Goal: Information Seeking & Learning: Learn about a topic

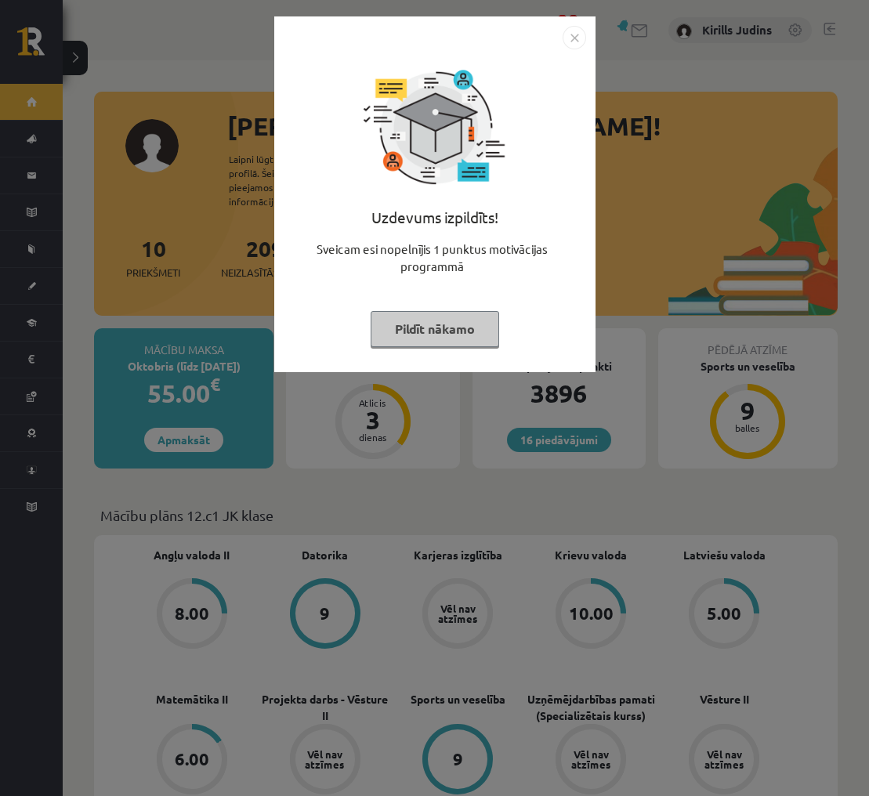
click at [575, 43] on img "Close" at bounding box center [575, 38] width 24 height 24
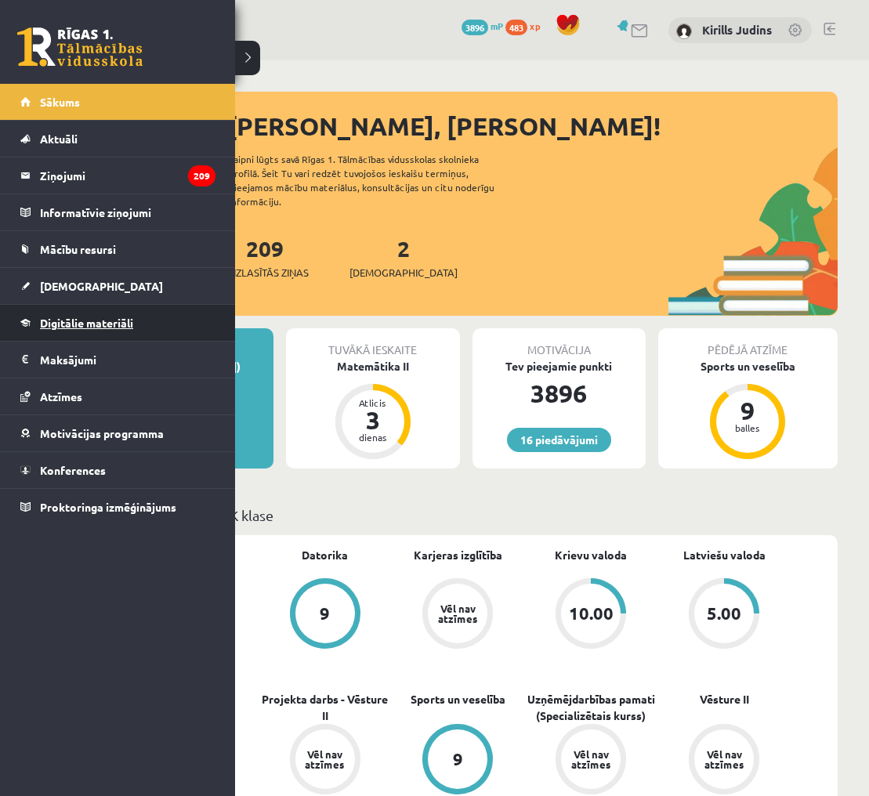
click at [81, 320] on span "Digitālie materiāli" at bounding box center [86, 323] width 93 height 14
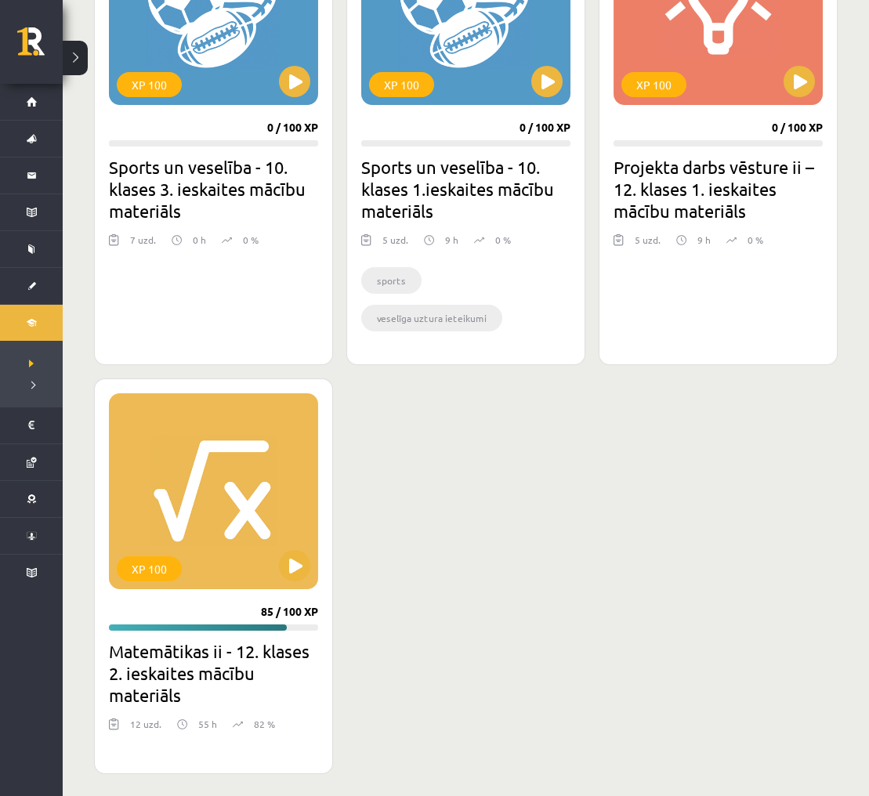
scroll to position [1550, 0]
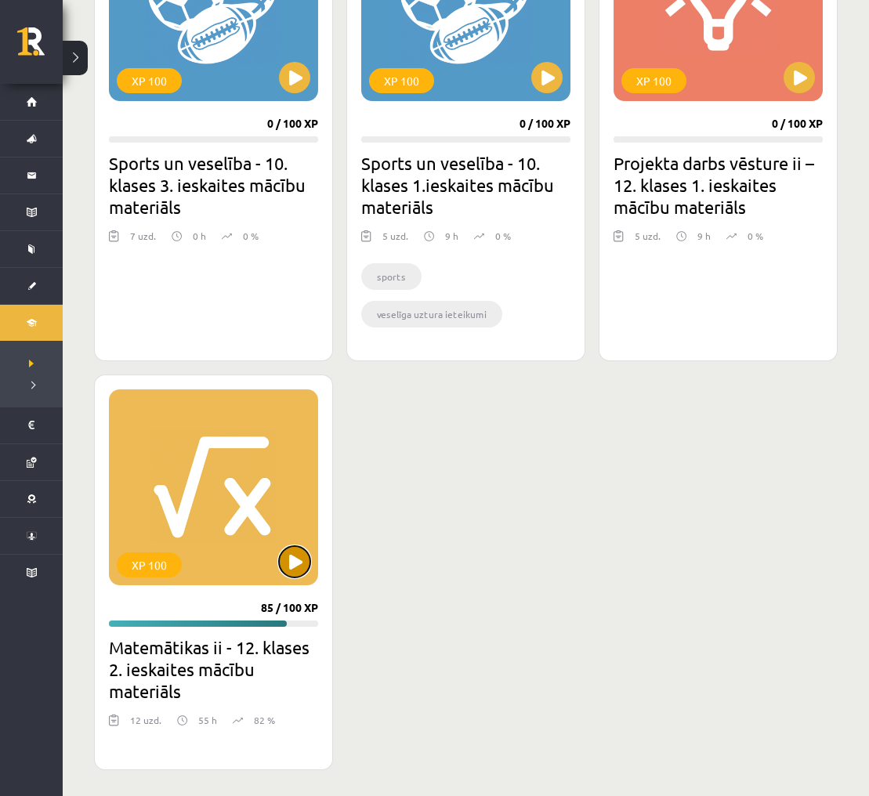
click at [292, 551] on button at bounding box center [294, 561] width 31 height 31
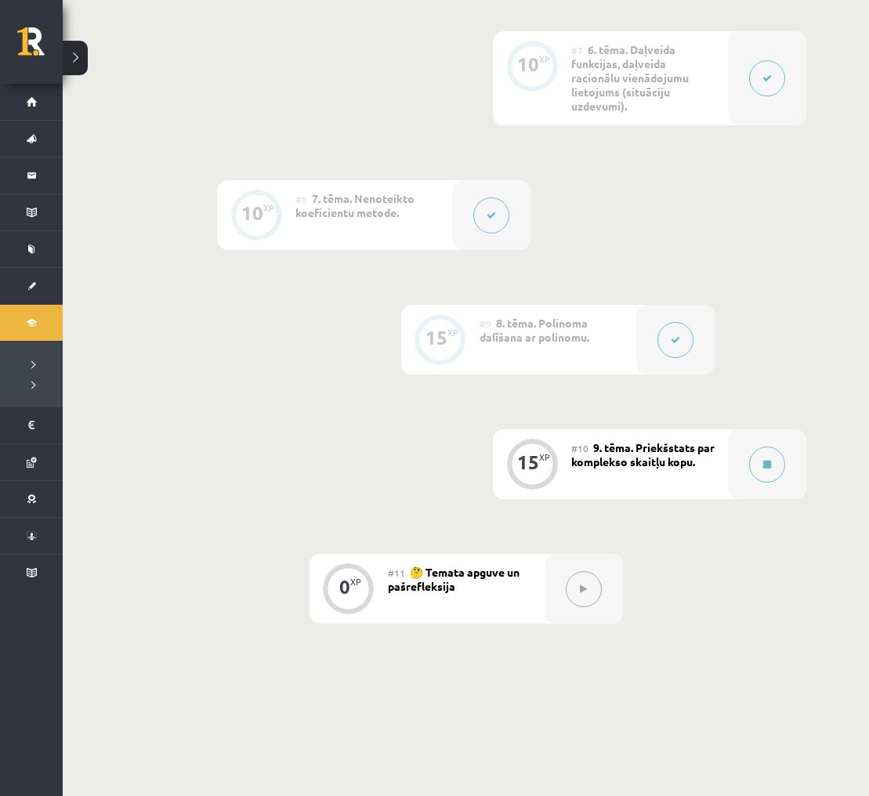
scroll to position [1169, 0]
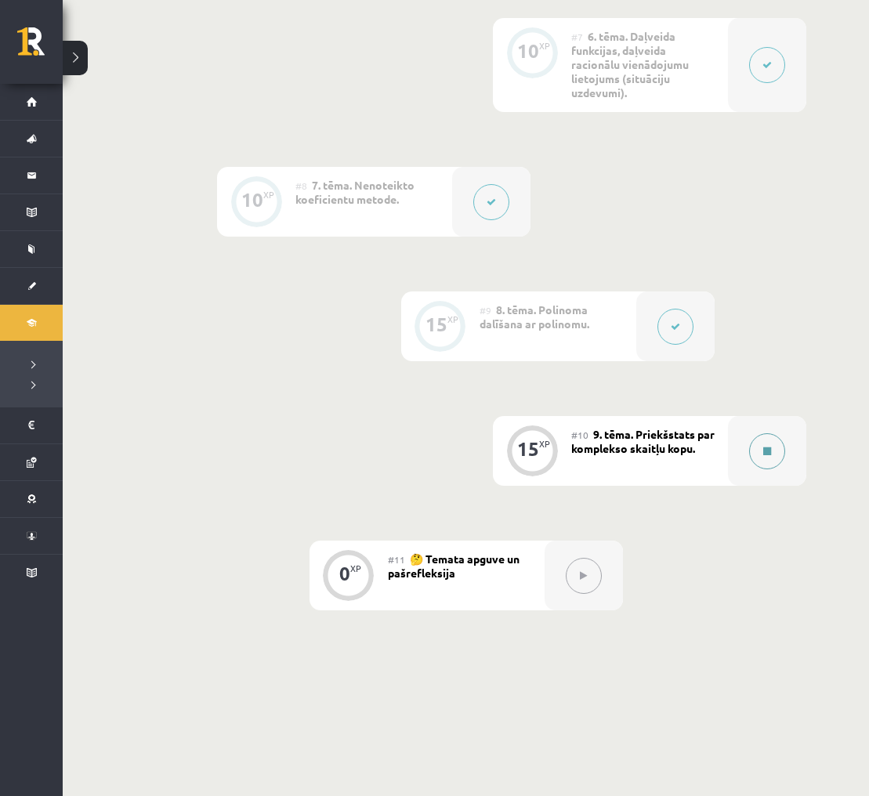
click at [760, 446] on button at bounding box center [767, 451] width 36 height 36
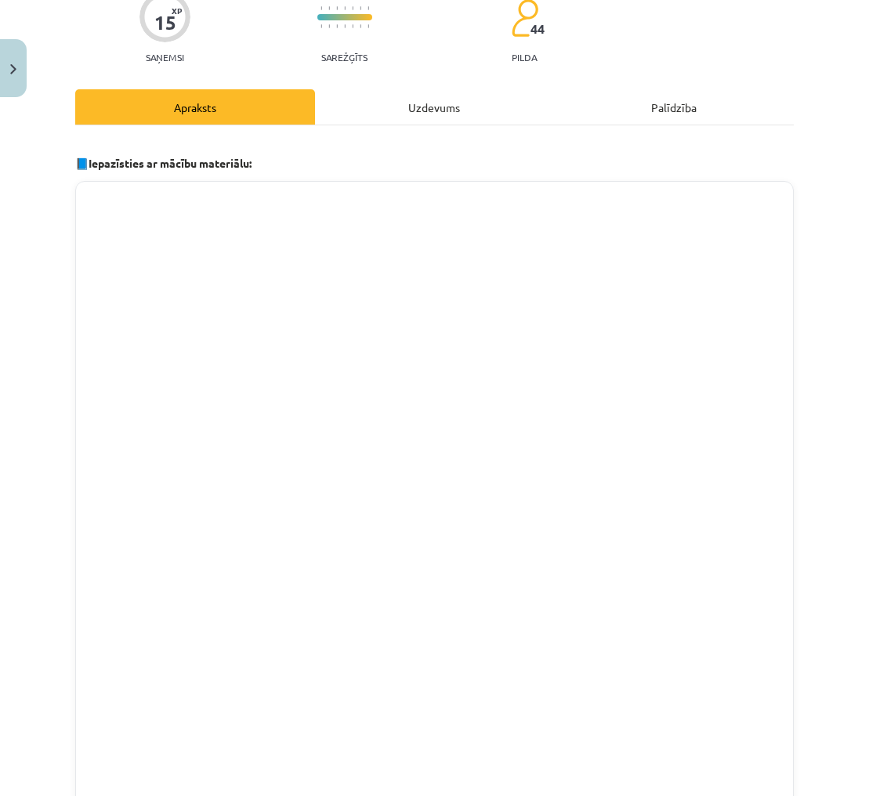
scroll to position [415, 0]
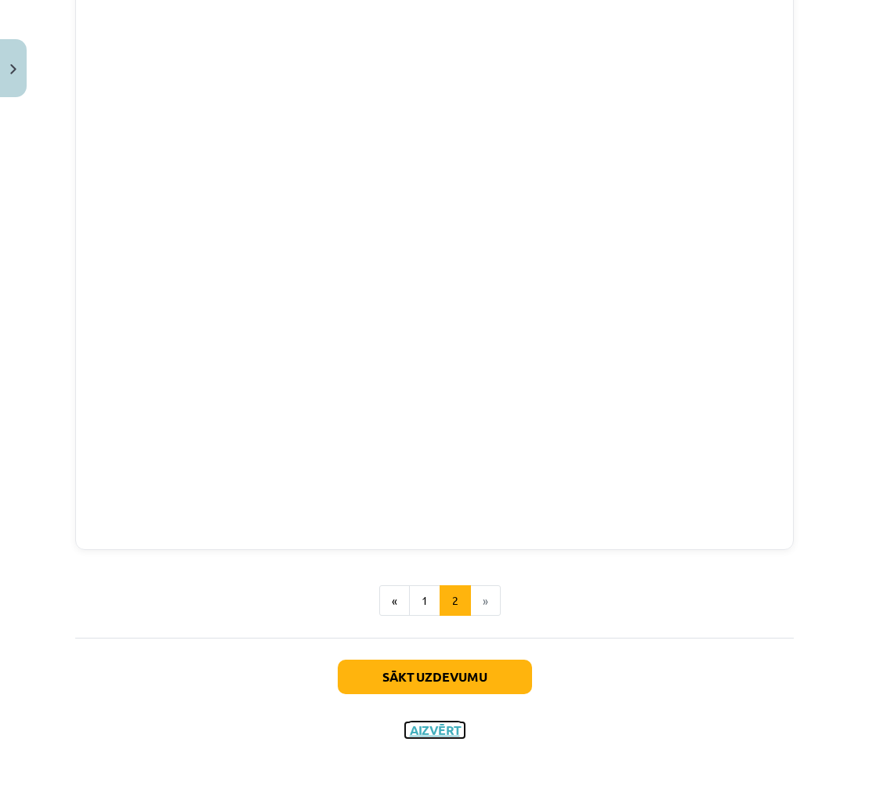
click at [427, 733] on button "Aizvērt" at bounding box center [435, 731] width 60 height 16
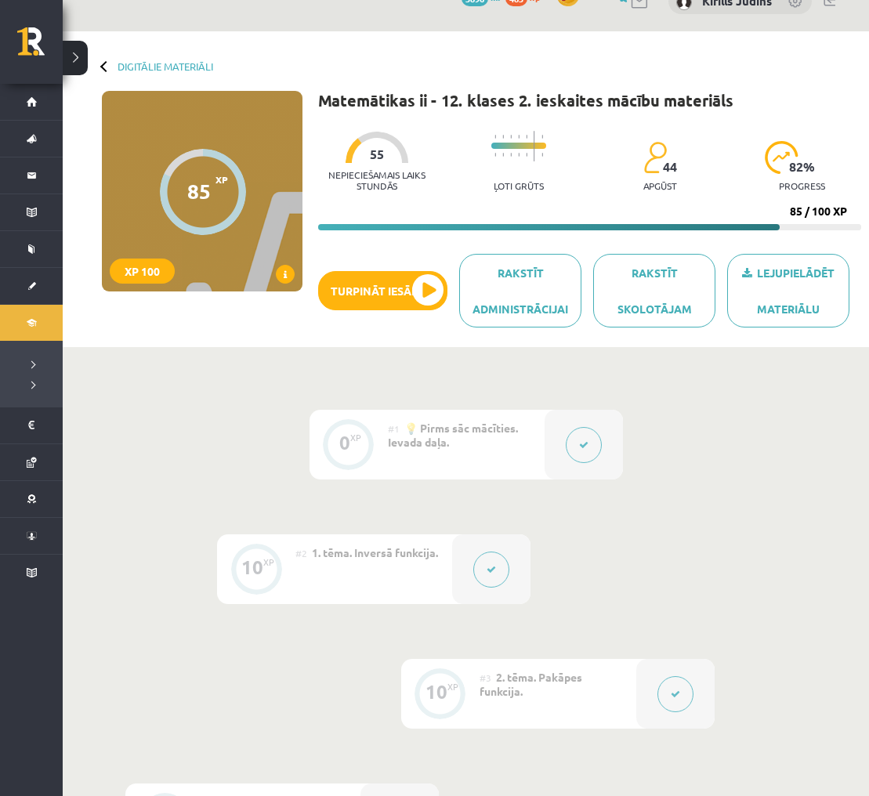
scroll to position [0, 0]
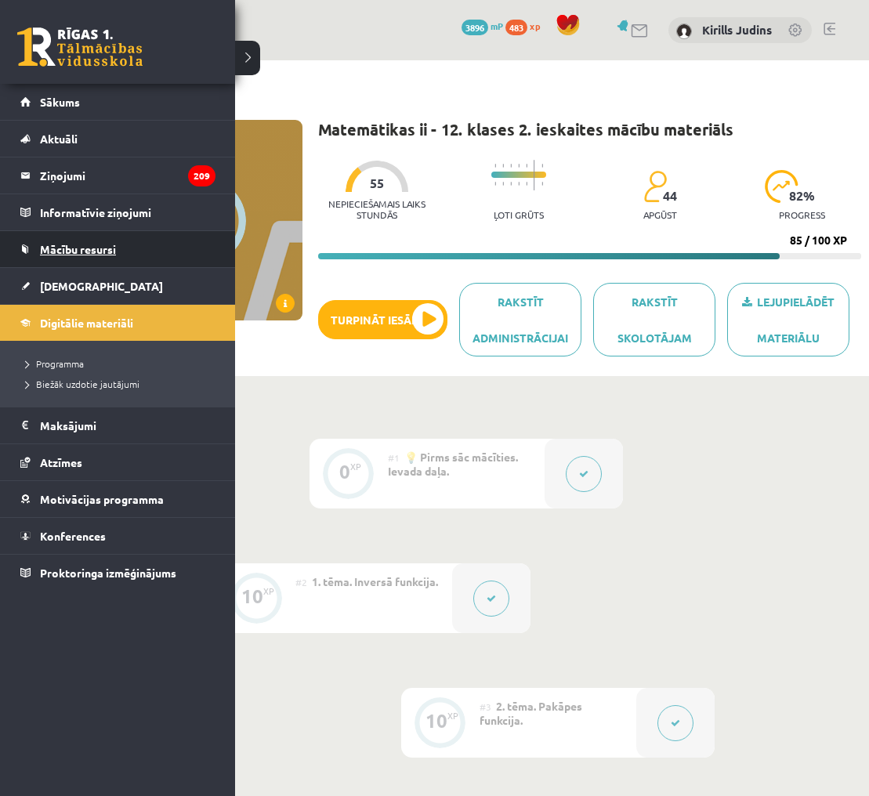
click at [69, 248] on span "Mācību resursi" at bounding box center [78, 249] width 76 height 14
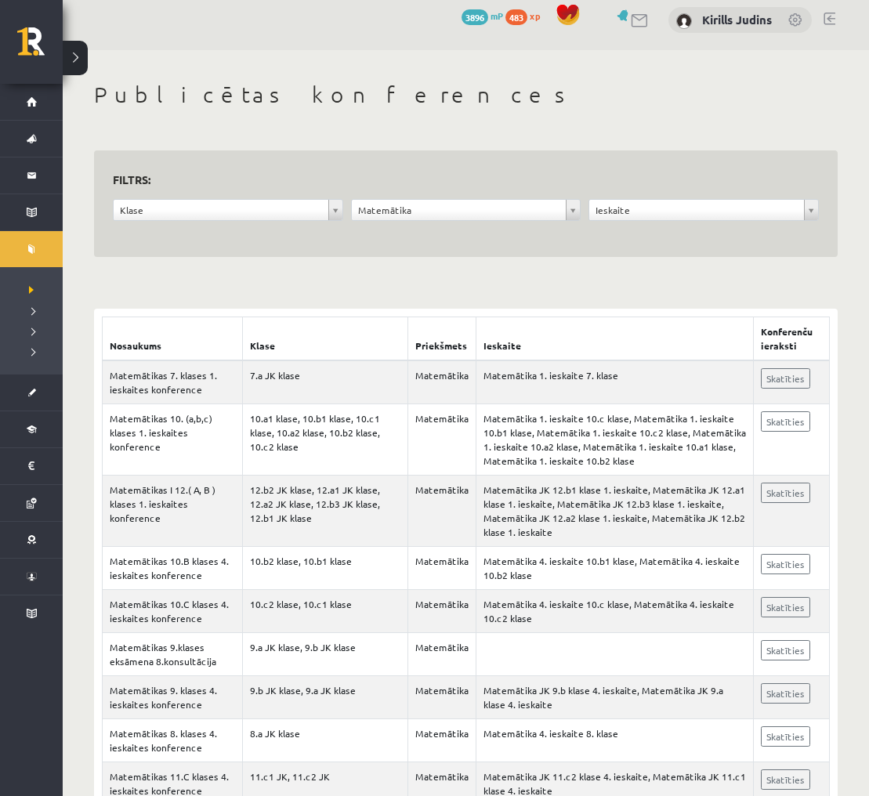
scroll to position [5, 0]
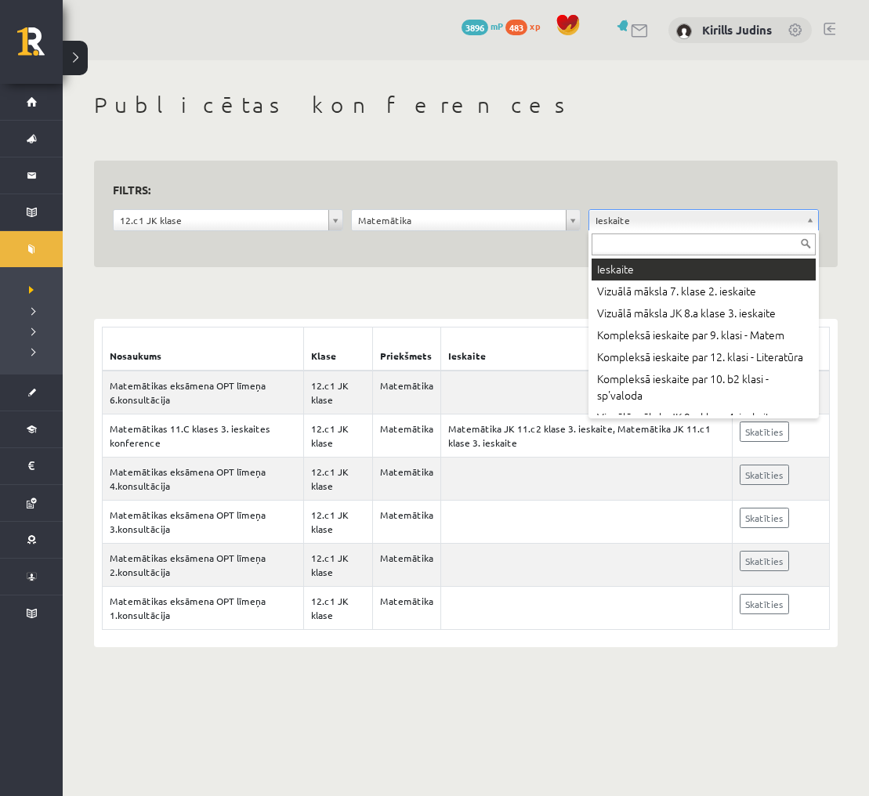
type input "*"
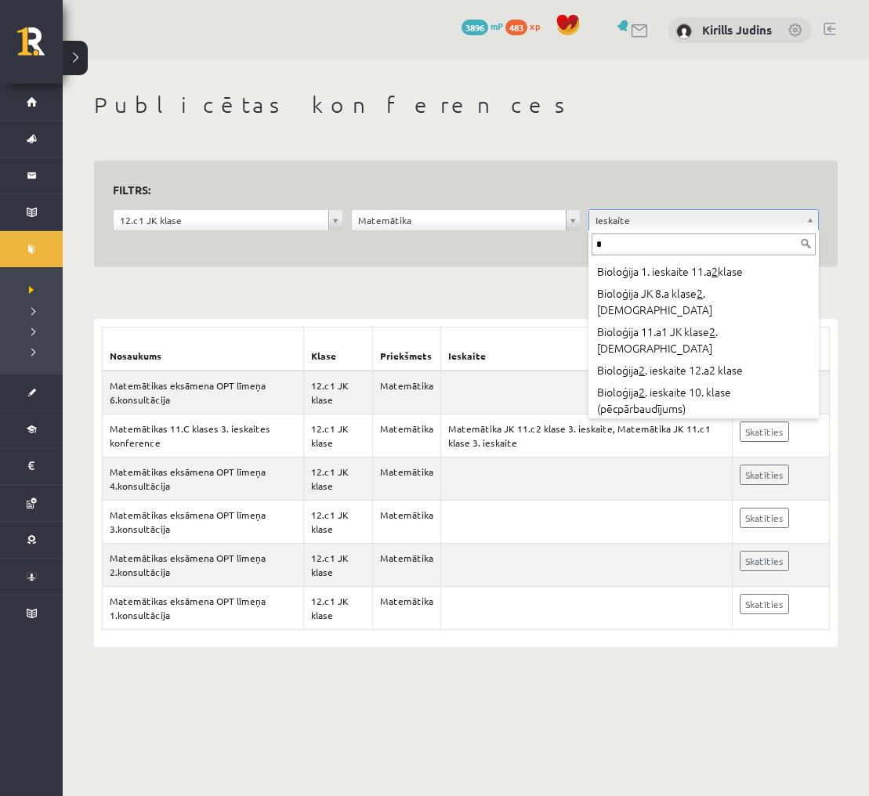
scroll to position [653, 0]
